Goal: Find contact information: Find contact information

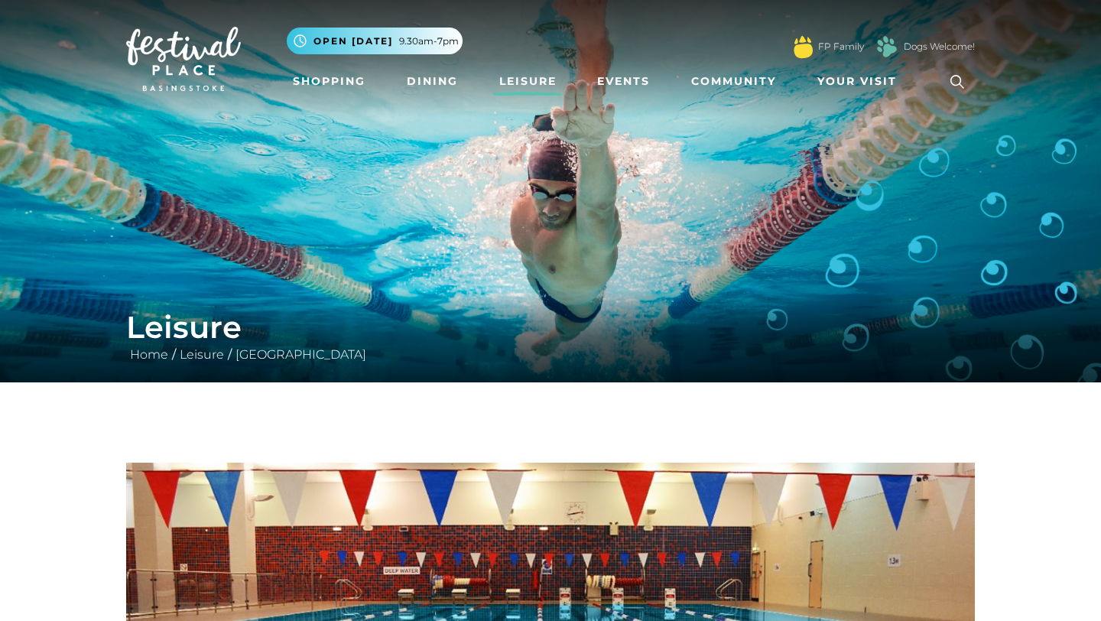
click at [526, 82] on link "Leisure" at bounding box center [528, 81] width 70 height 28
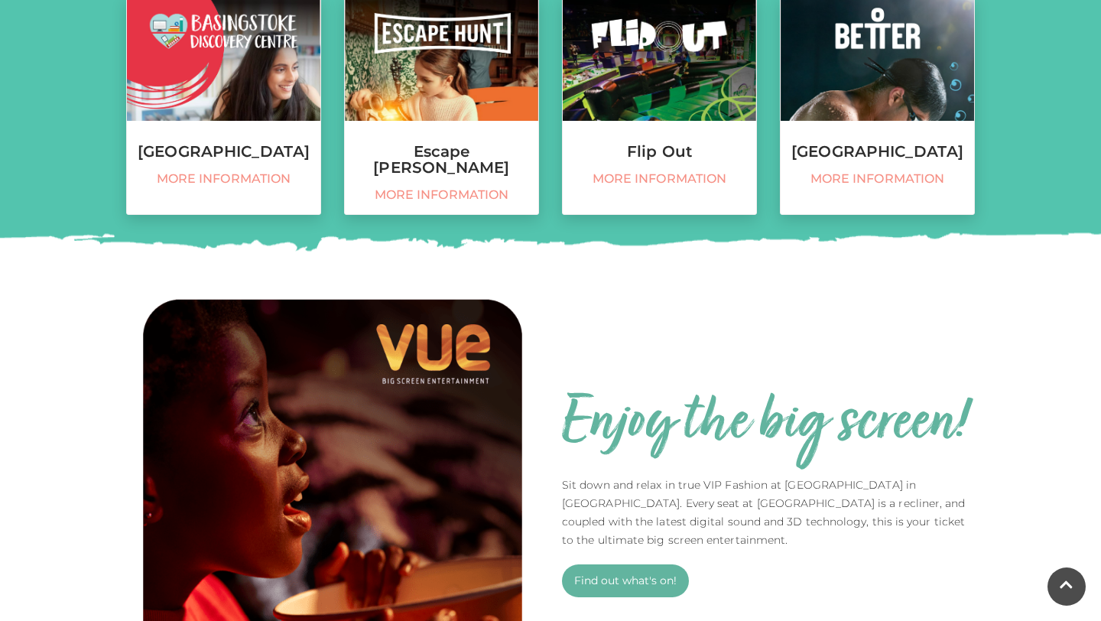
scroll to position [709, 0]
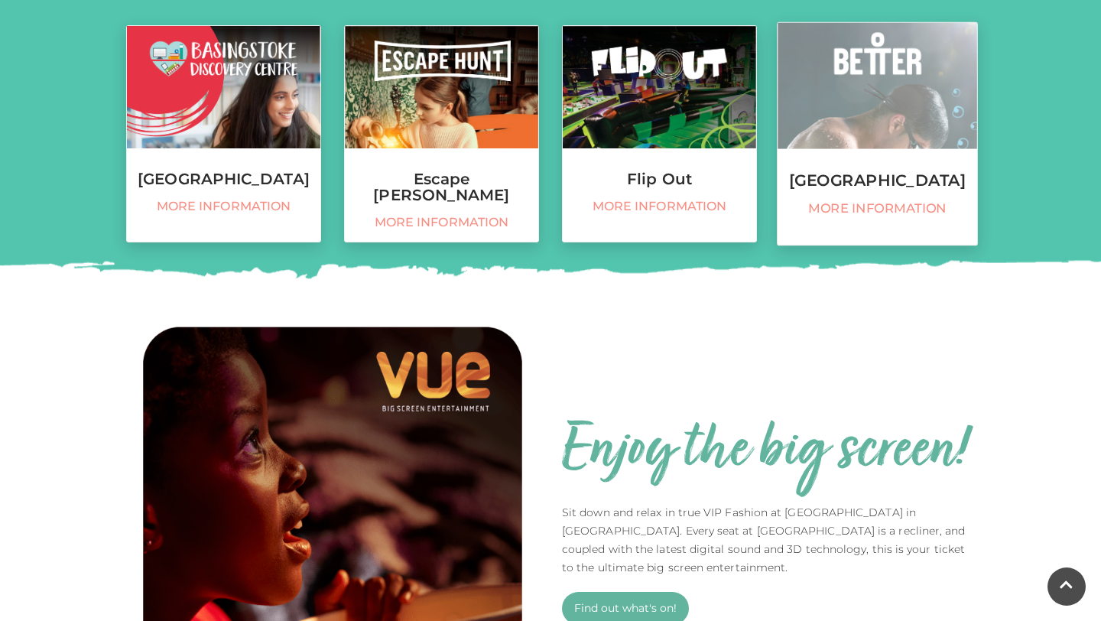
click at [839, 186] on h3 "[GEOGRAPHIC_DATA]" at bounding box center [877, 180] width 200 height 17
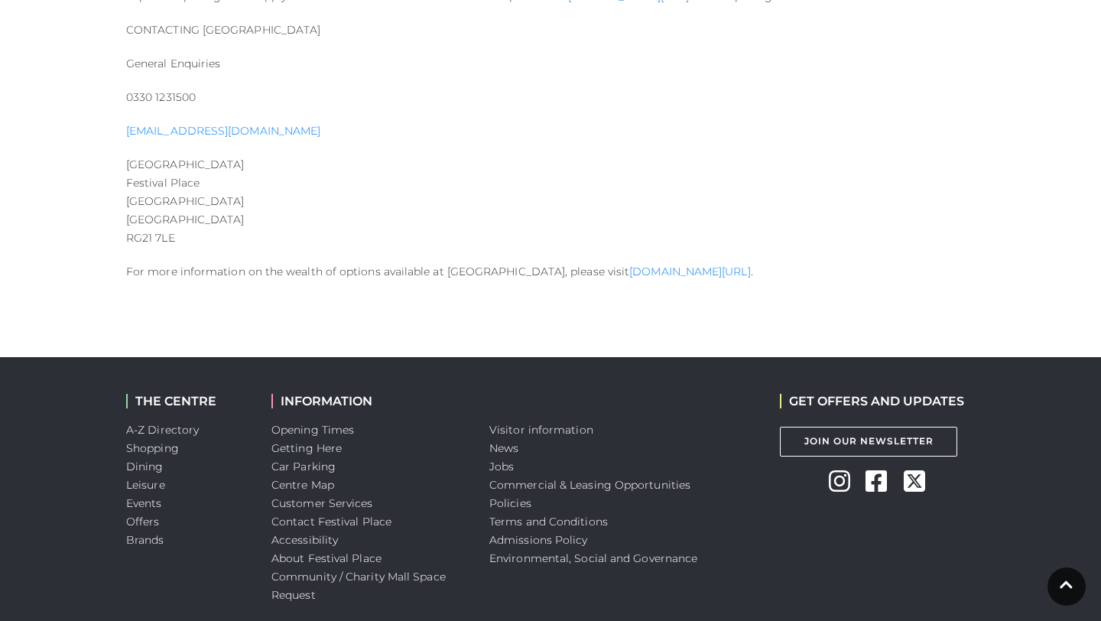
scroll to position [1730, 0]
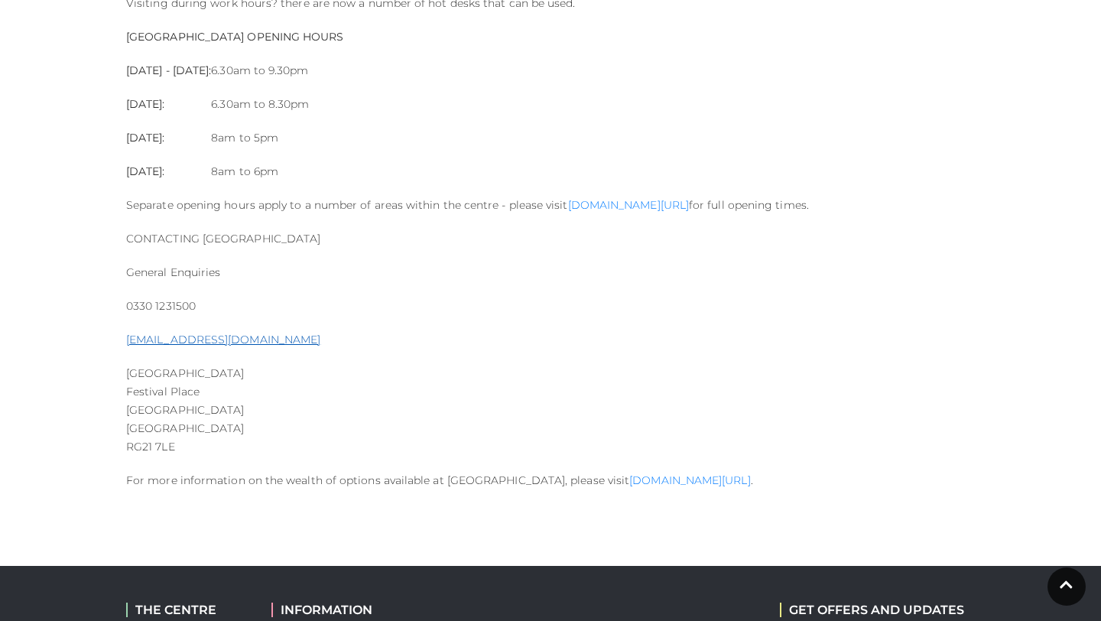
click at [236, 337] on link "[EMAIL_ADDRESS][DOMAIN_NAME]" at bounding box center [223, 340] width 194 height 14
click at [638, 205] on link "[DOMAIN_NAME][URL]" at bounding box center [628, 205] width 121 height 14
